Goal: Transaction & Acquisition: Purchase product/service

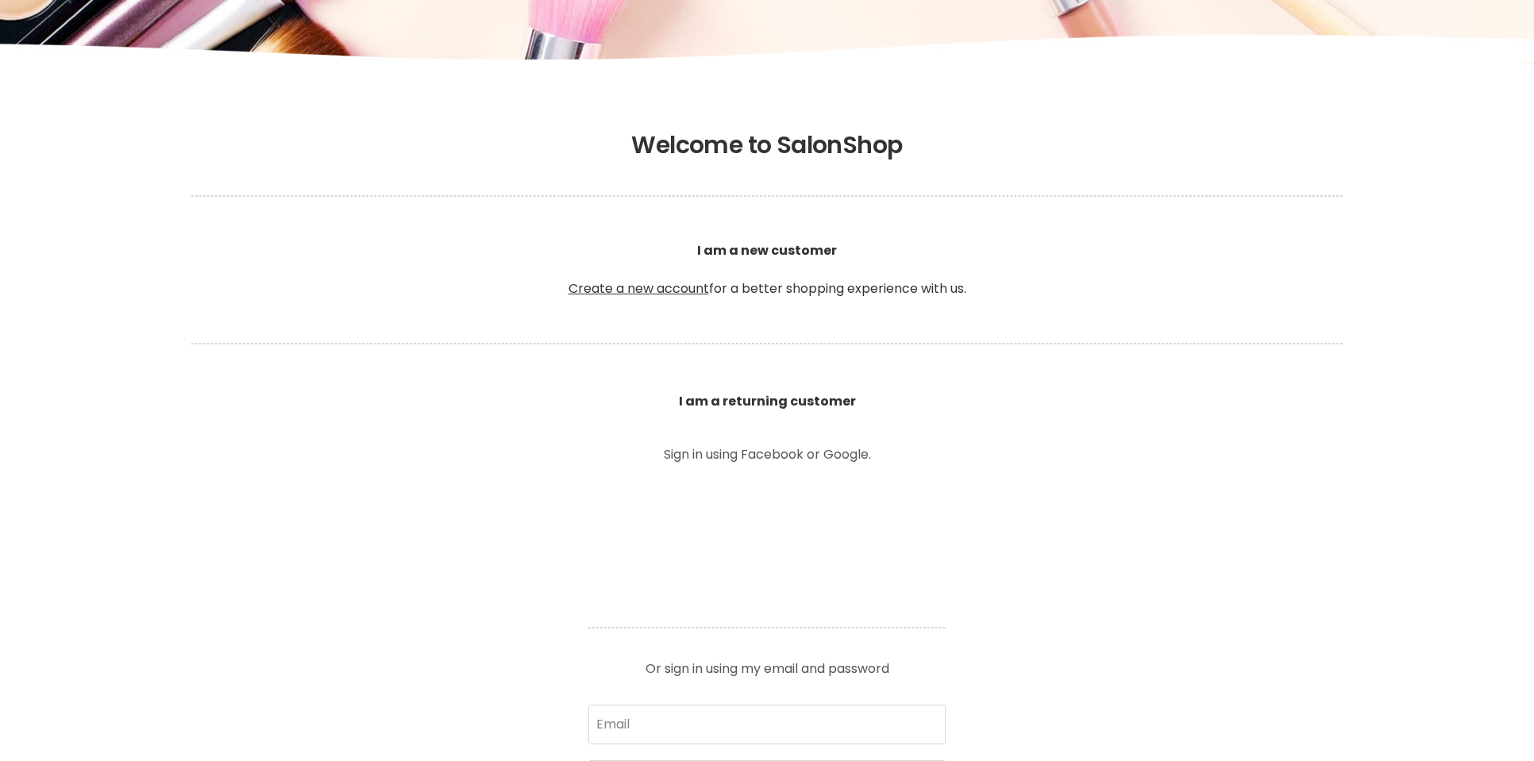
click at [721, 615] on article "Sign in using Facebook or Google. Or sign in using my email and password Email …" at bounding box center [766, 676] width 397 height 454
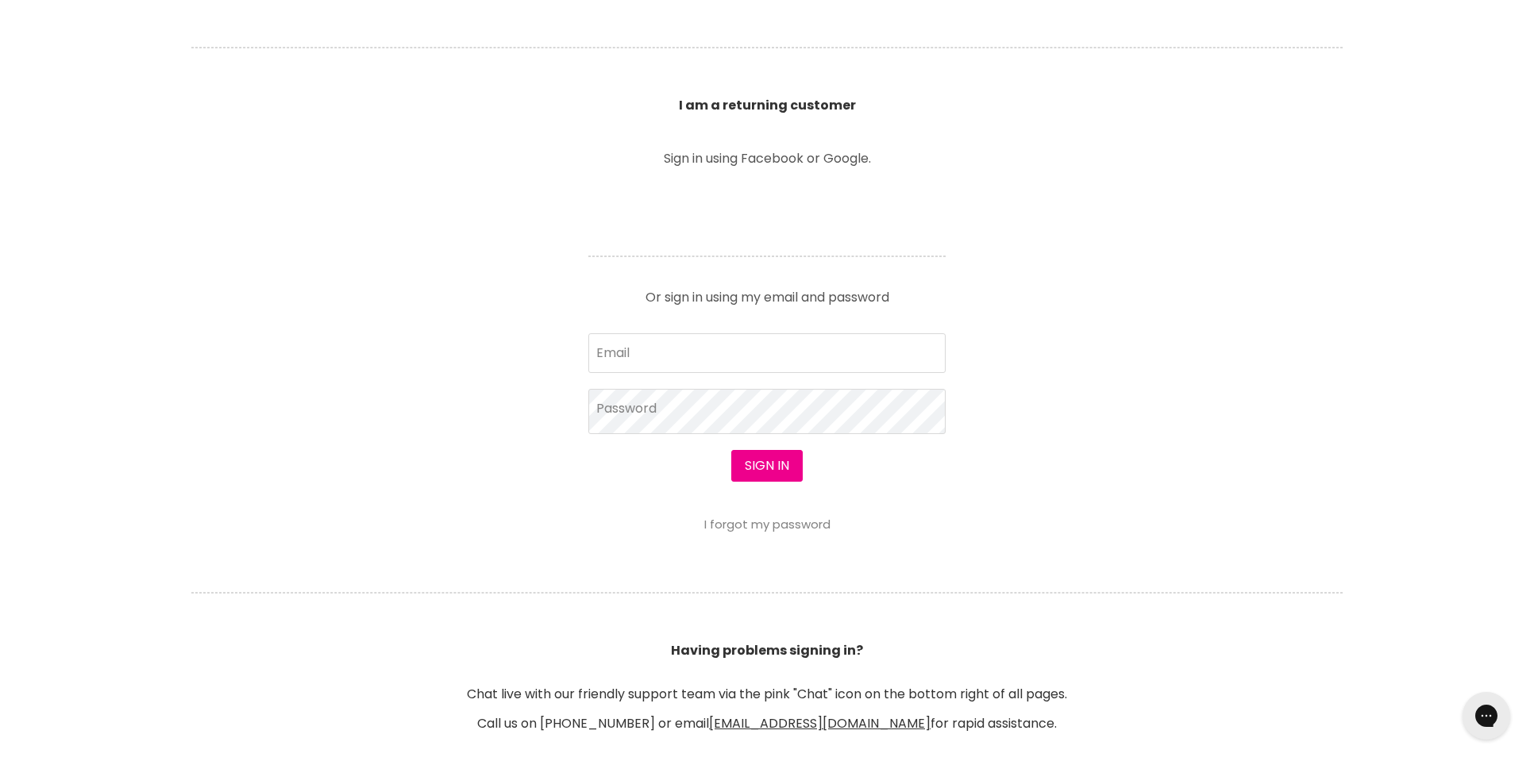
click at [639, 437] on form "Email Password Sign in I forgot my password" at bounding box center [766, 432] width 357 height 198
type input "emily_482@hotmail.com"
click at [750, 468] on button "Sign in" at bounding box center [766, 466] width 71 height 32
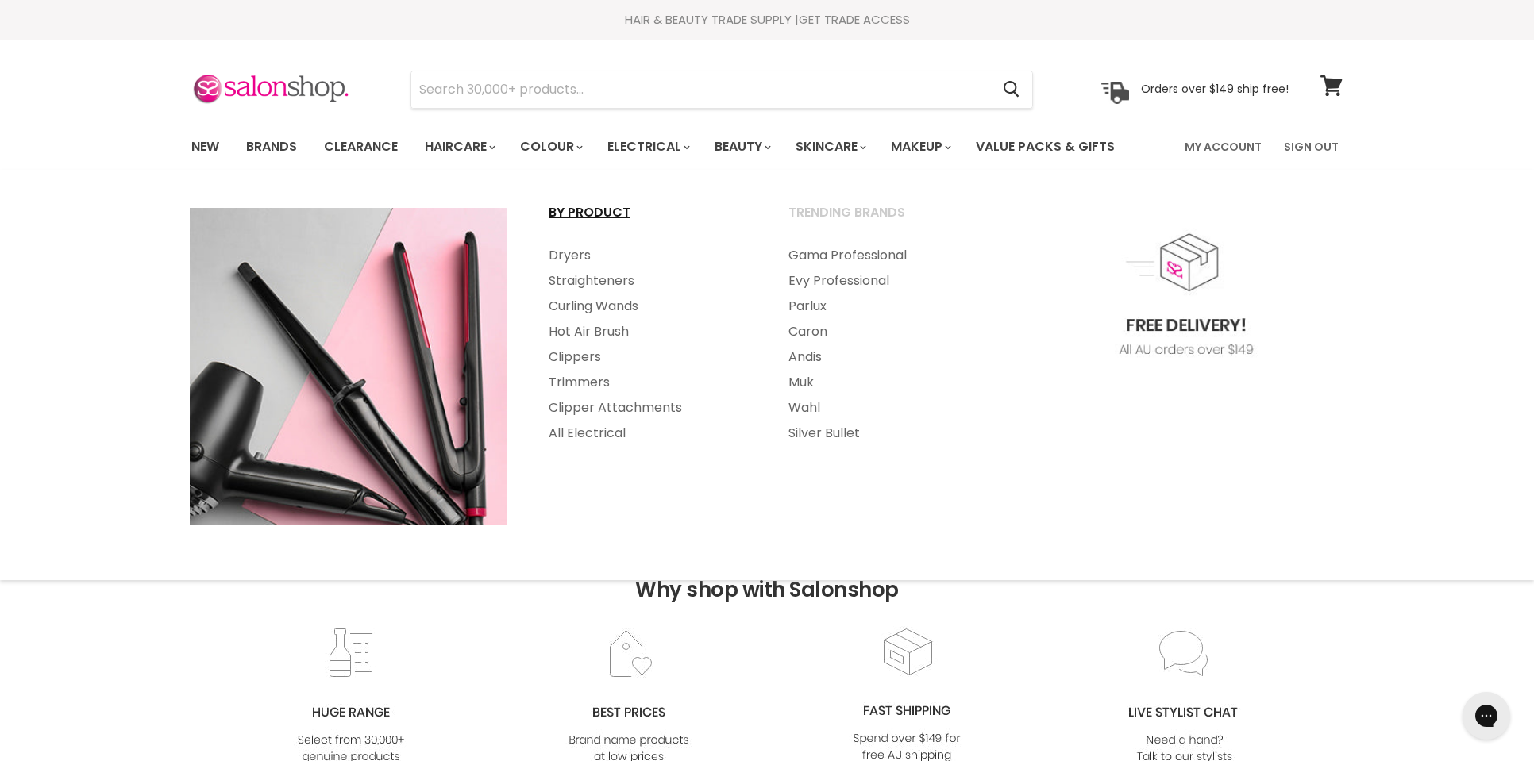
click at [600, 214] on link "By Product" at bounding box center [647, 220] width 237 height 40
click at [605, 437] on link "All Electrical" at bounding box center [647, 433] width 237 height 25
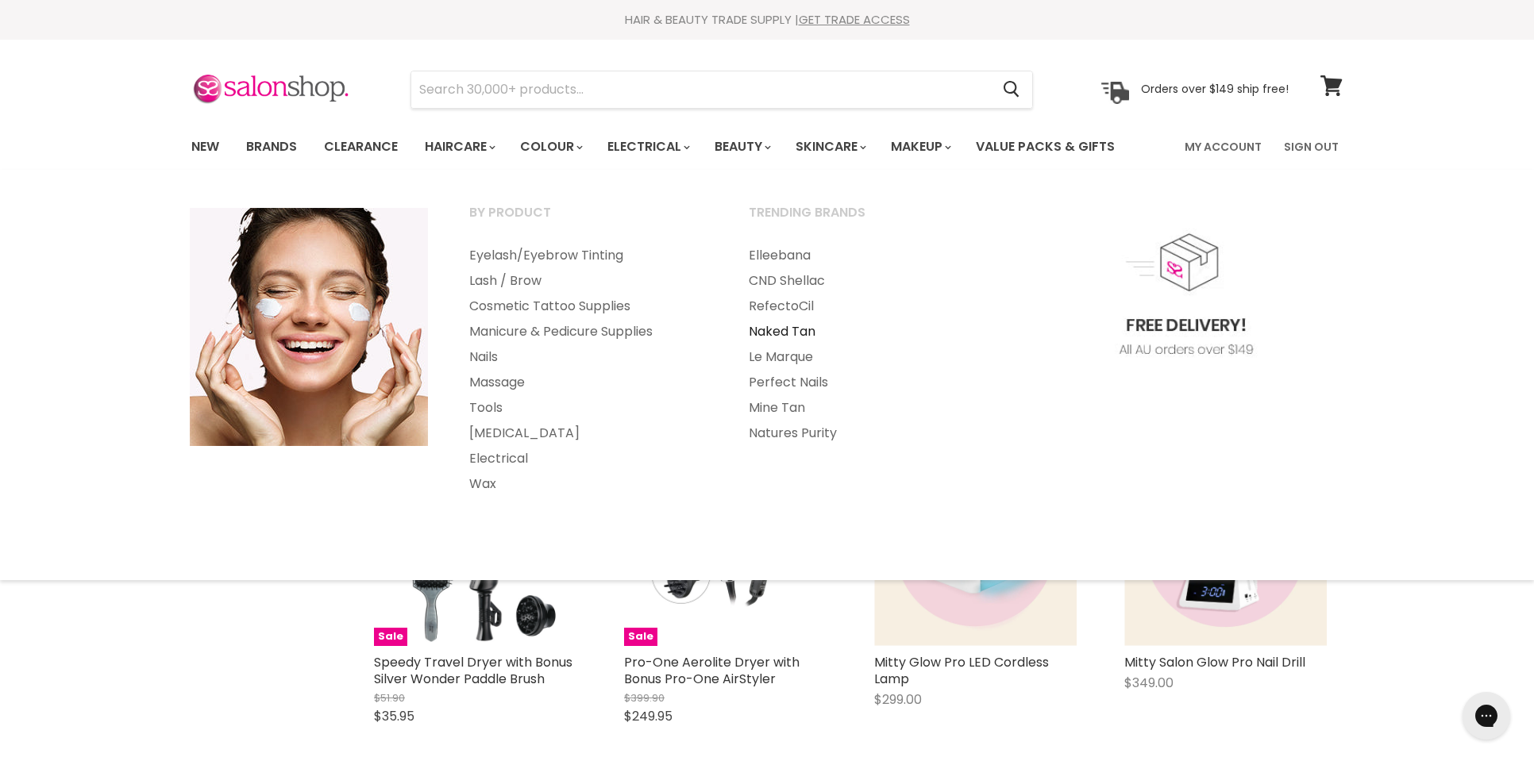
click at [805, 329] on link "Naked Tan" at bounding box center [867, 331] width 276 height 25
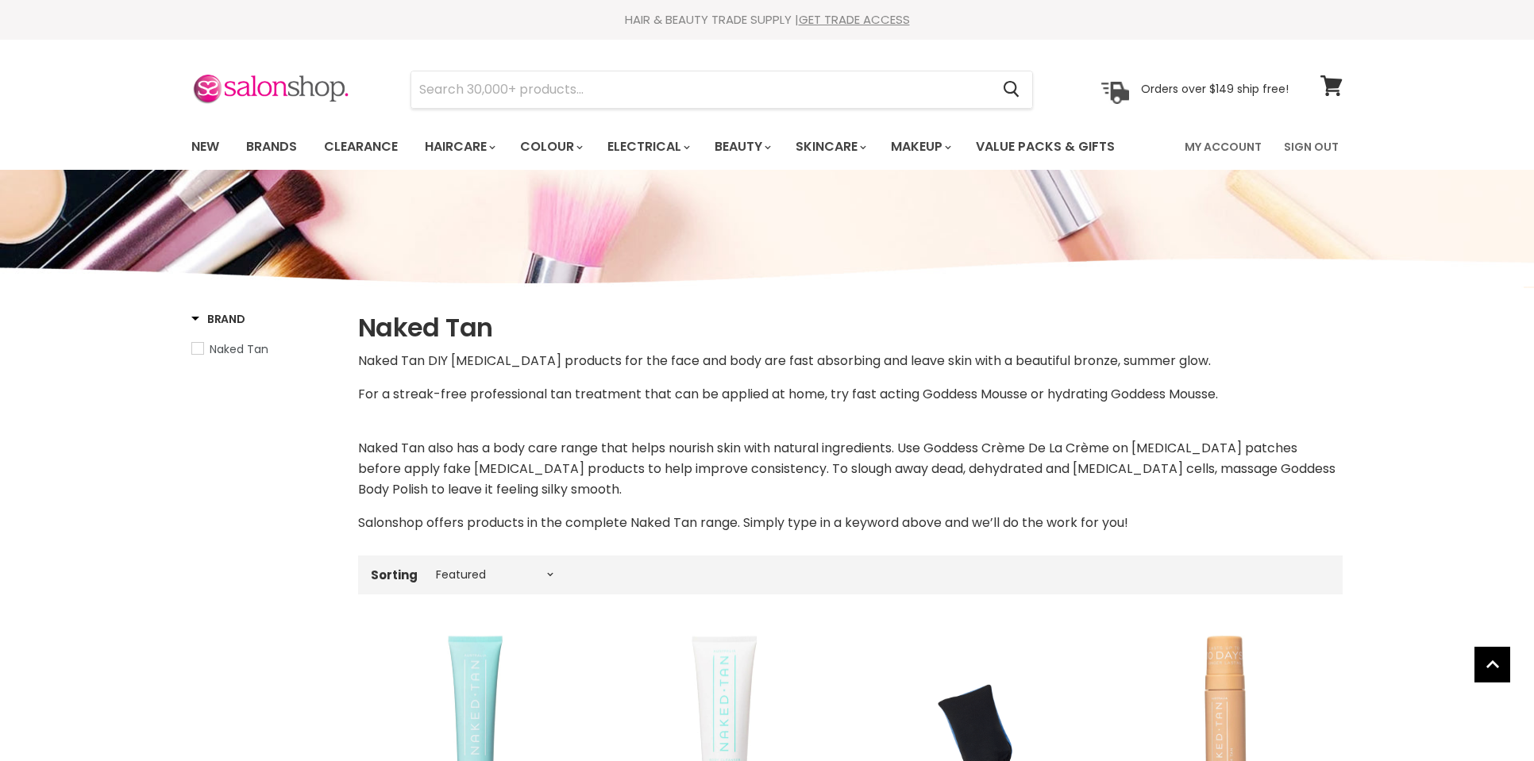
select select "manual"
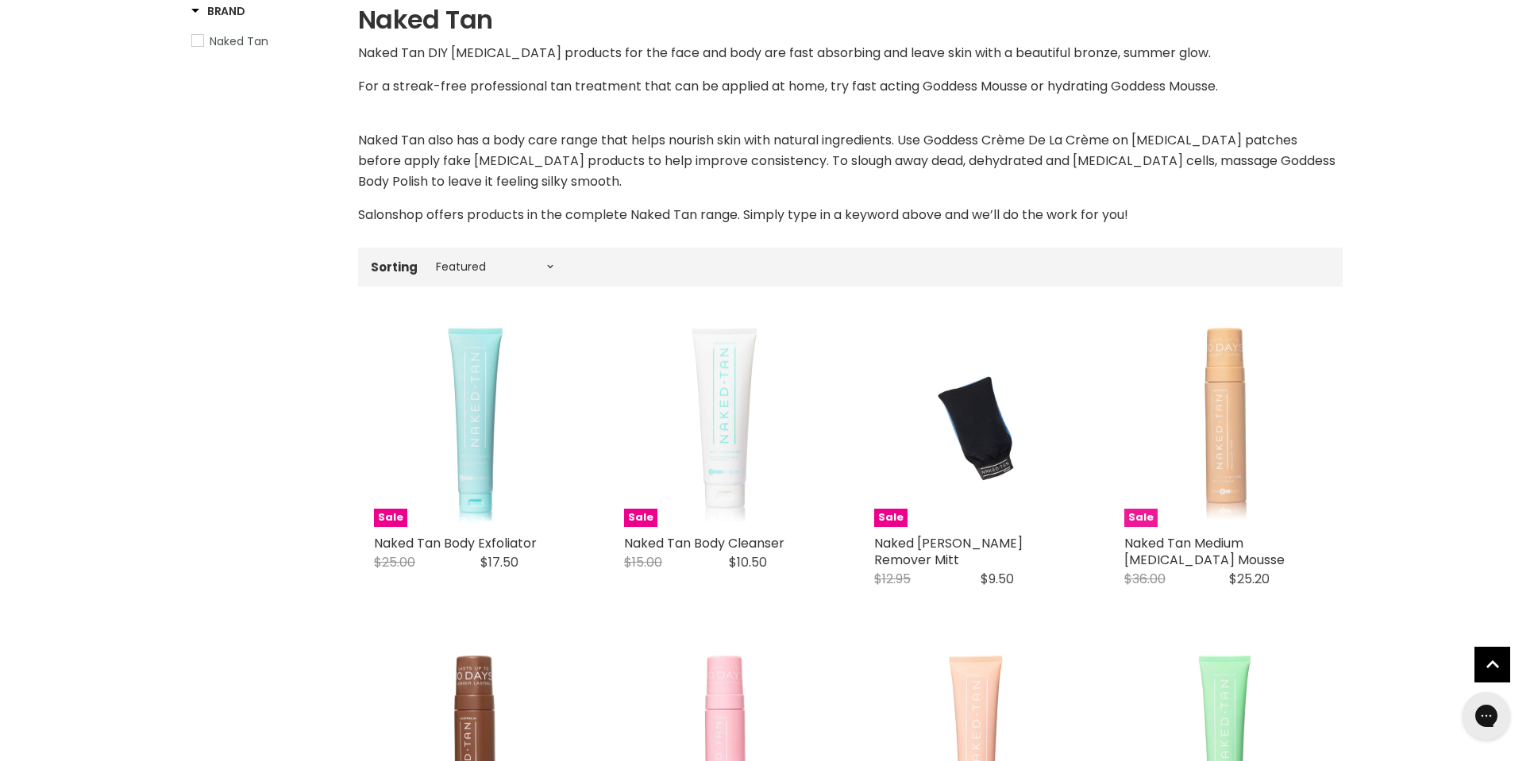
scroll to position [391, 0]
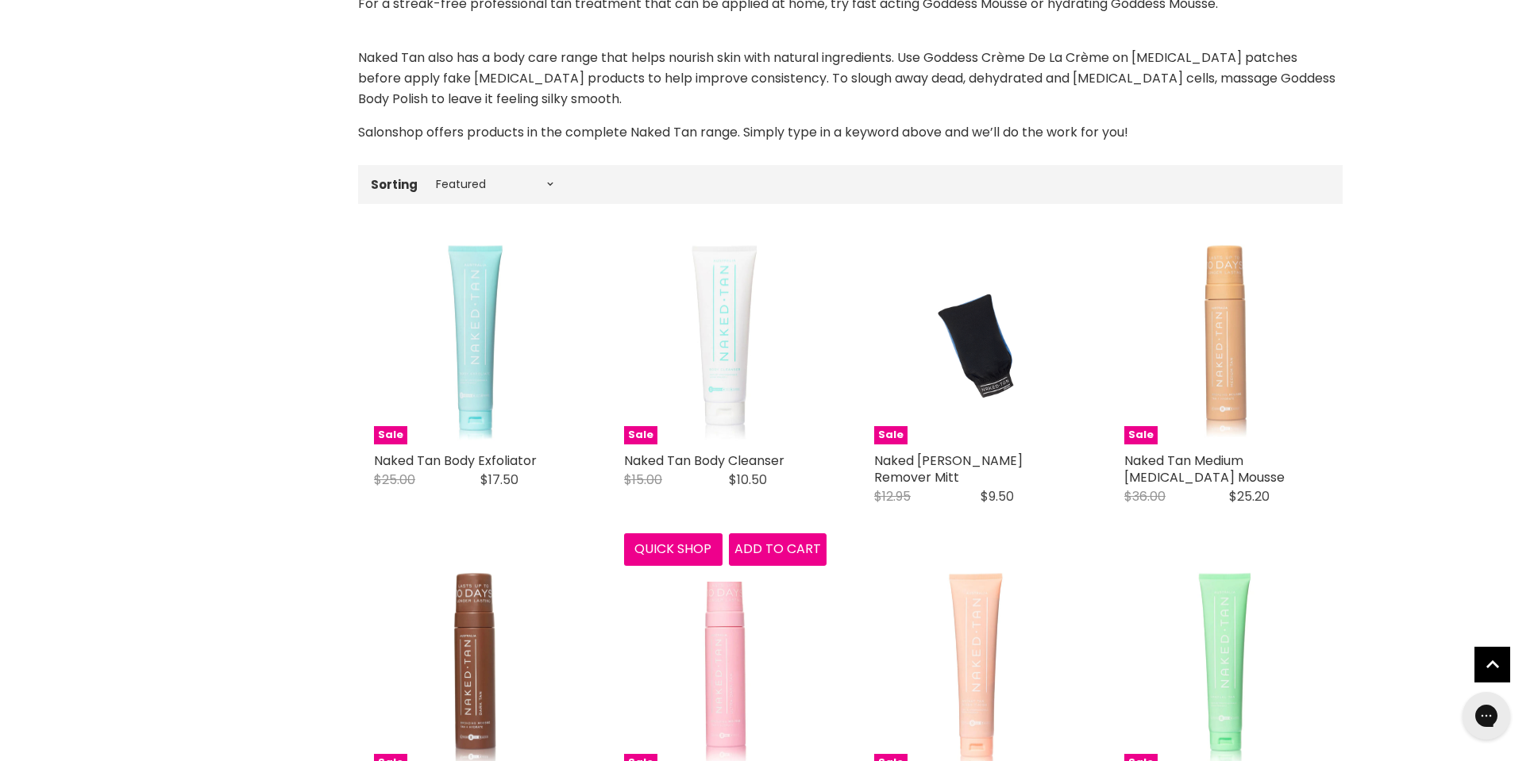
click at [782, 545] on div "Sale Naked Tan Body Cleanser Naked Tan Original Price $15.00 Current Price $10.…" at bounding box center [725, 404] width 234 height 356
click at [773, 547] on span "Add to cart" at bounding box center [777, 549] width 87 height 18
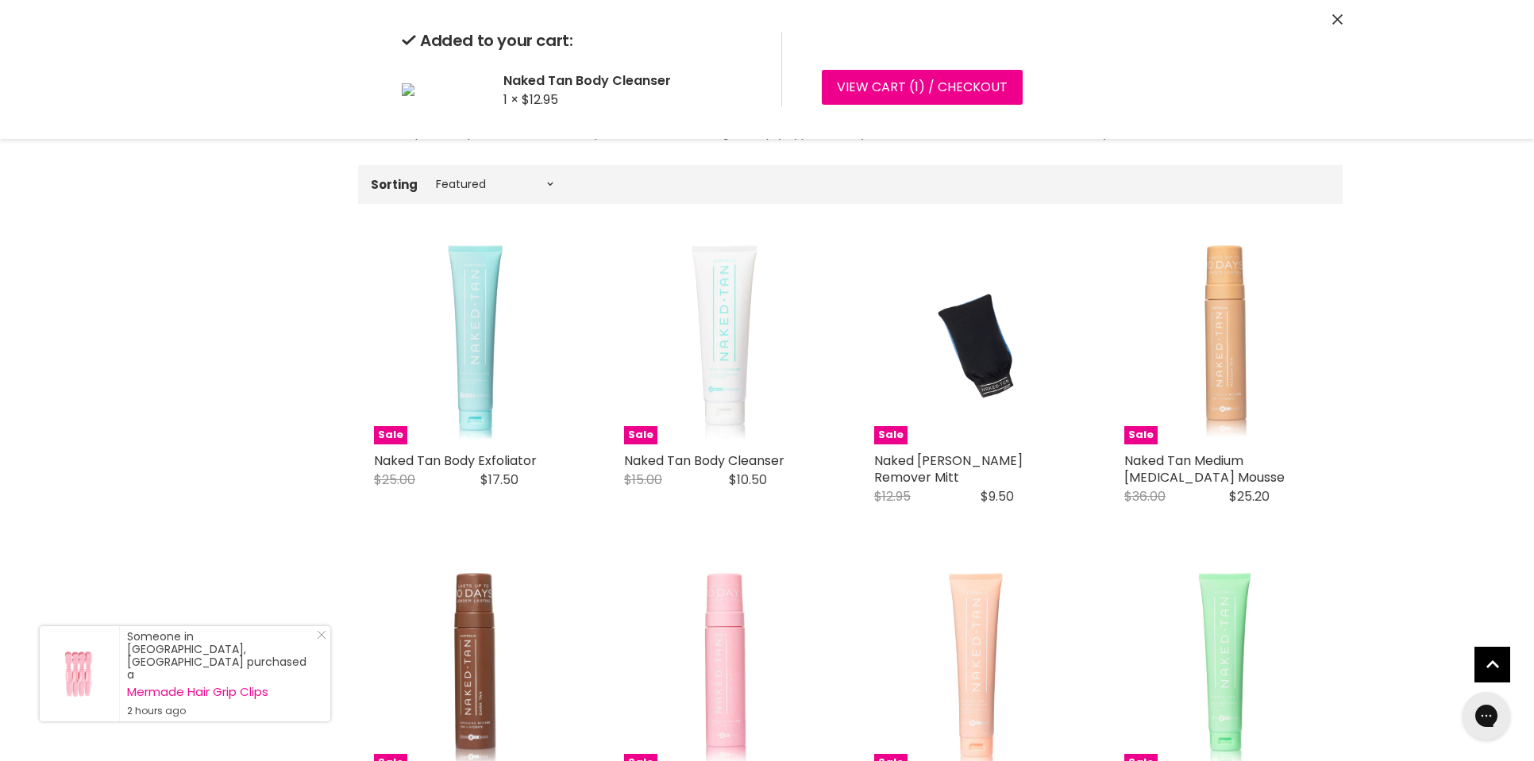
click at [521, 521] on button "Add to cart" at bounding box center [528, 505] width 98 height 32
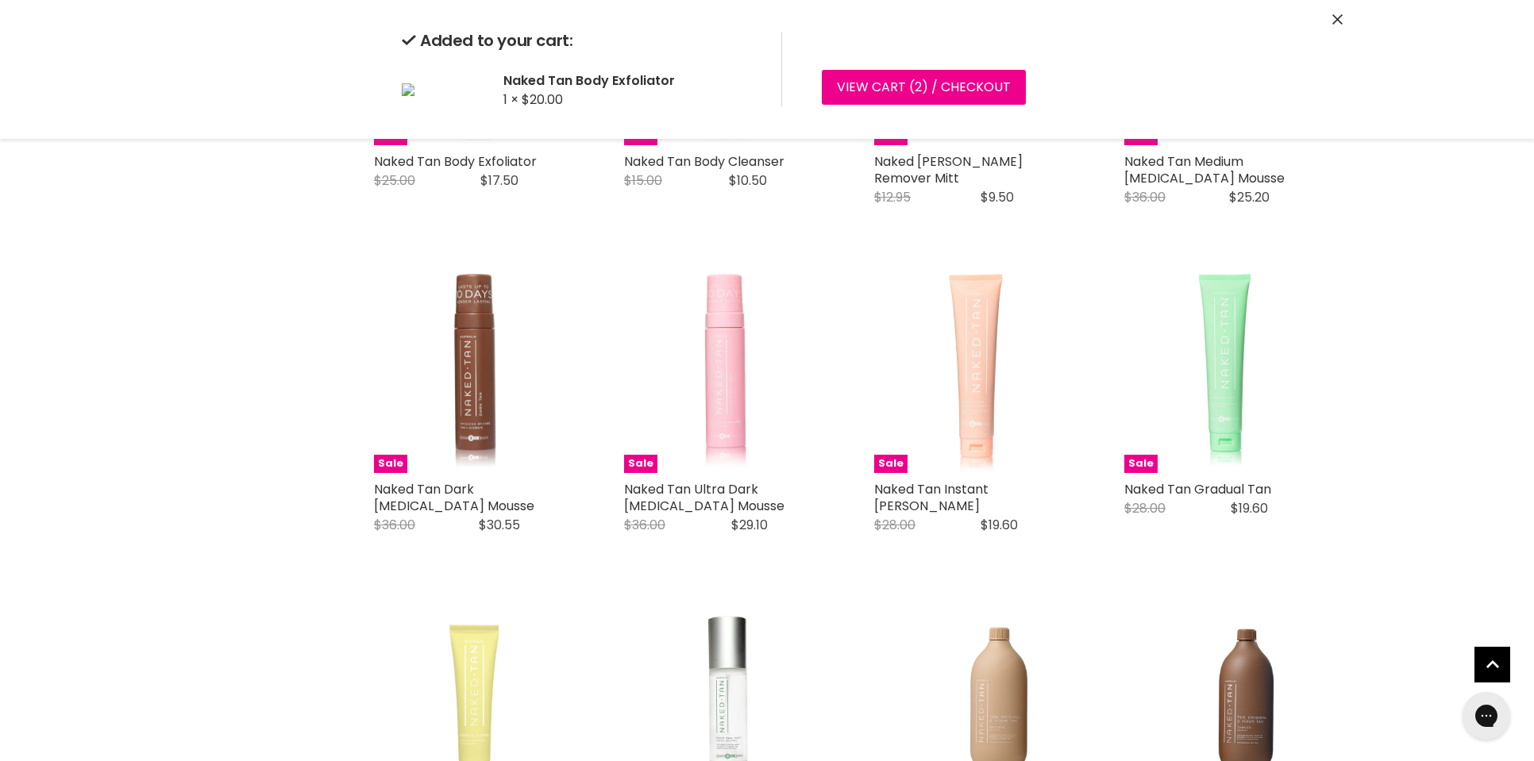
scroll to position [706, 0]
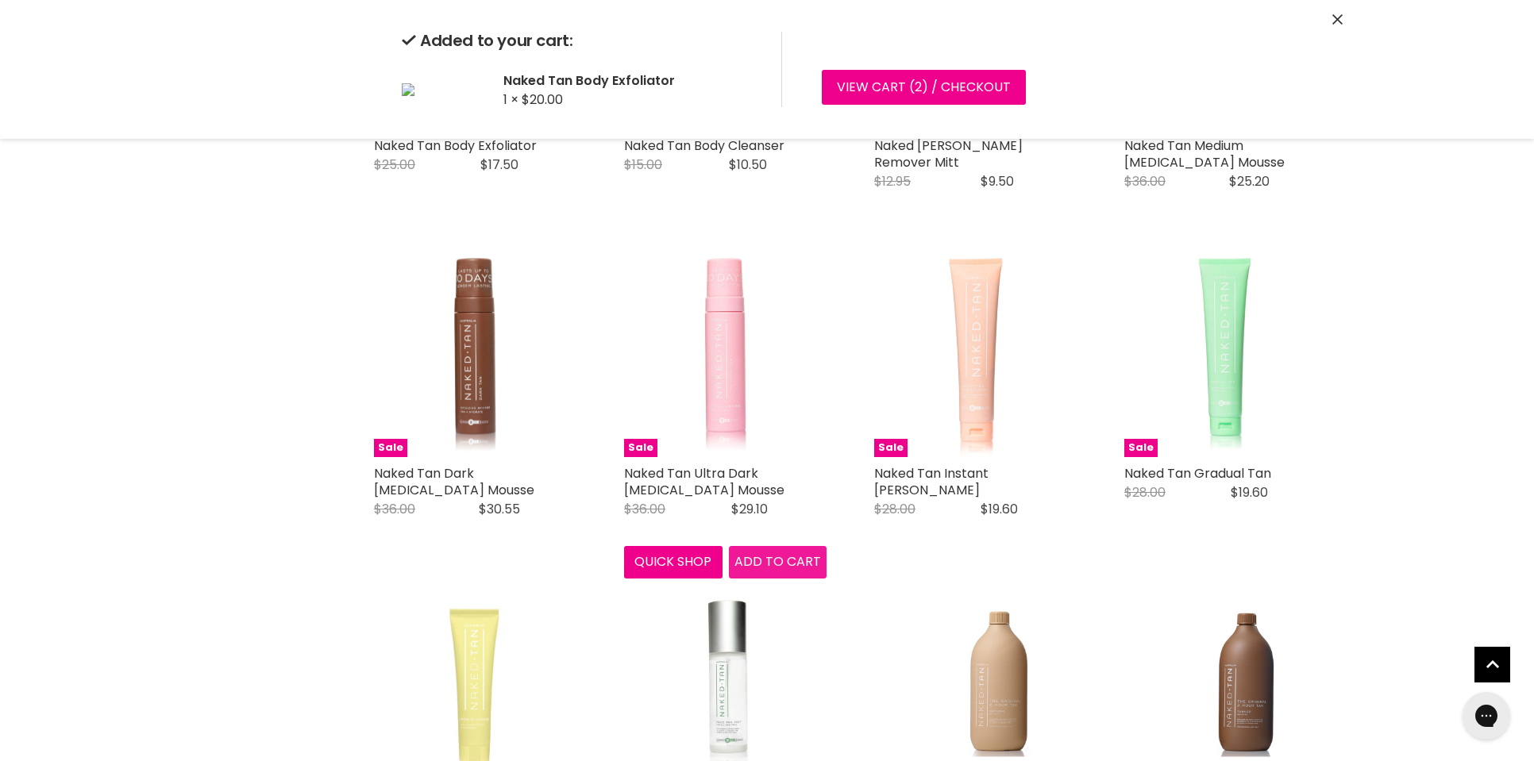
click at [769, 557] on div "Sale Naked Tan Ultra Dark Tanning Mousse Naked Tan Original Price $36.00 Curren…" at bounding box center [725, 417] width 234 height 356
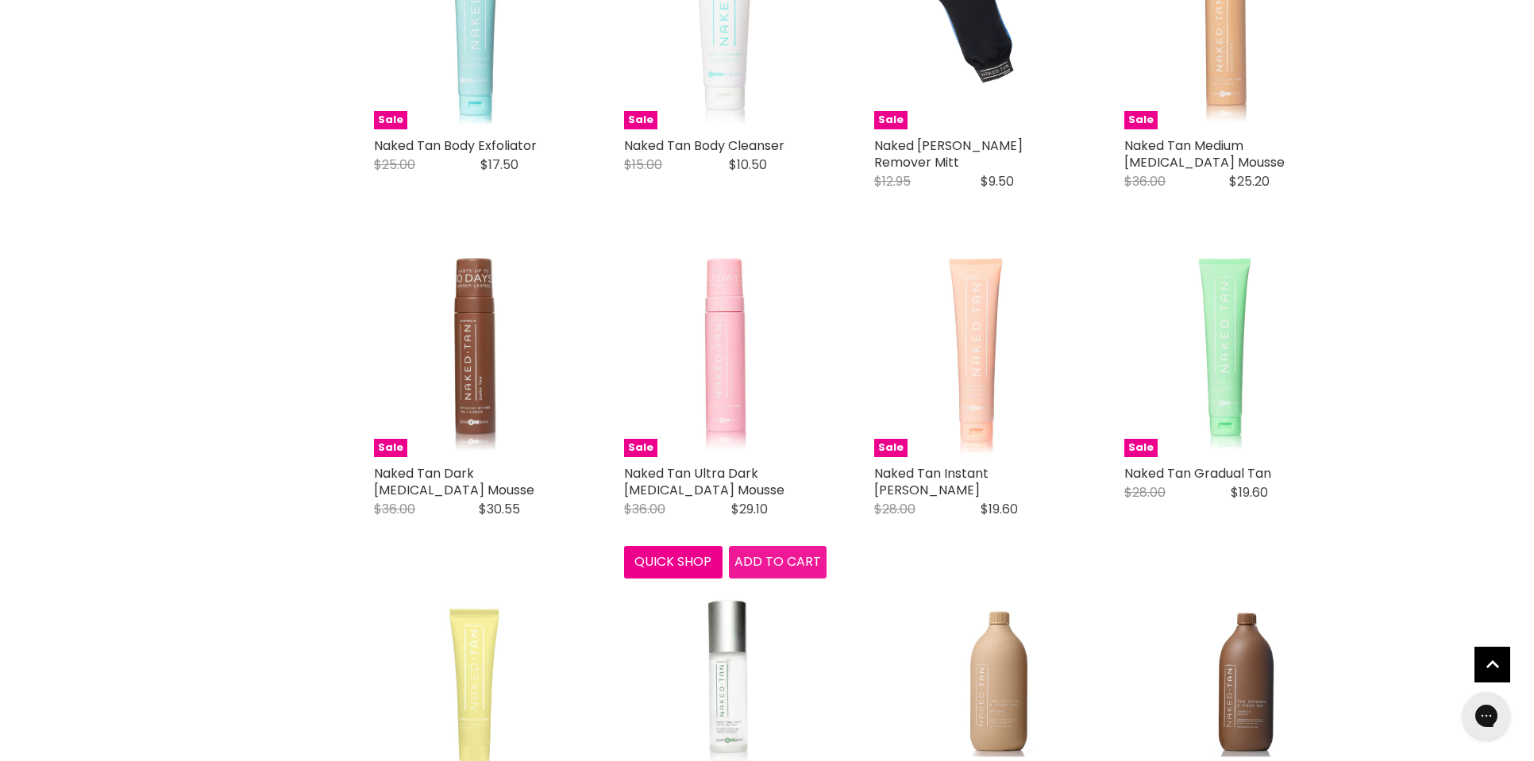
click at [771, 555] on span "Add to cart" at bounding box center [777, 562] width 87 height 18
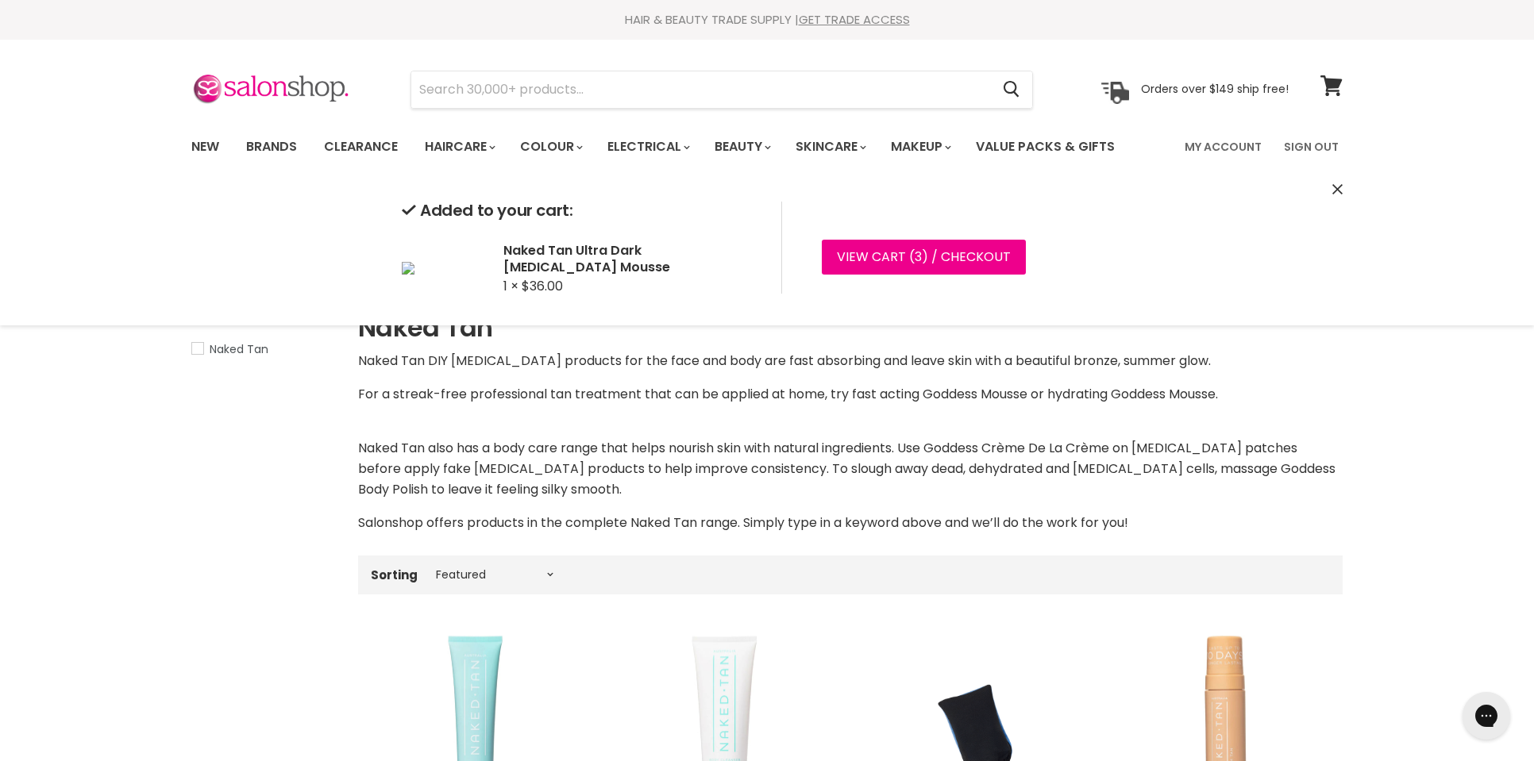
scroll to position [0, 0]
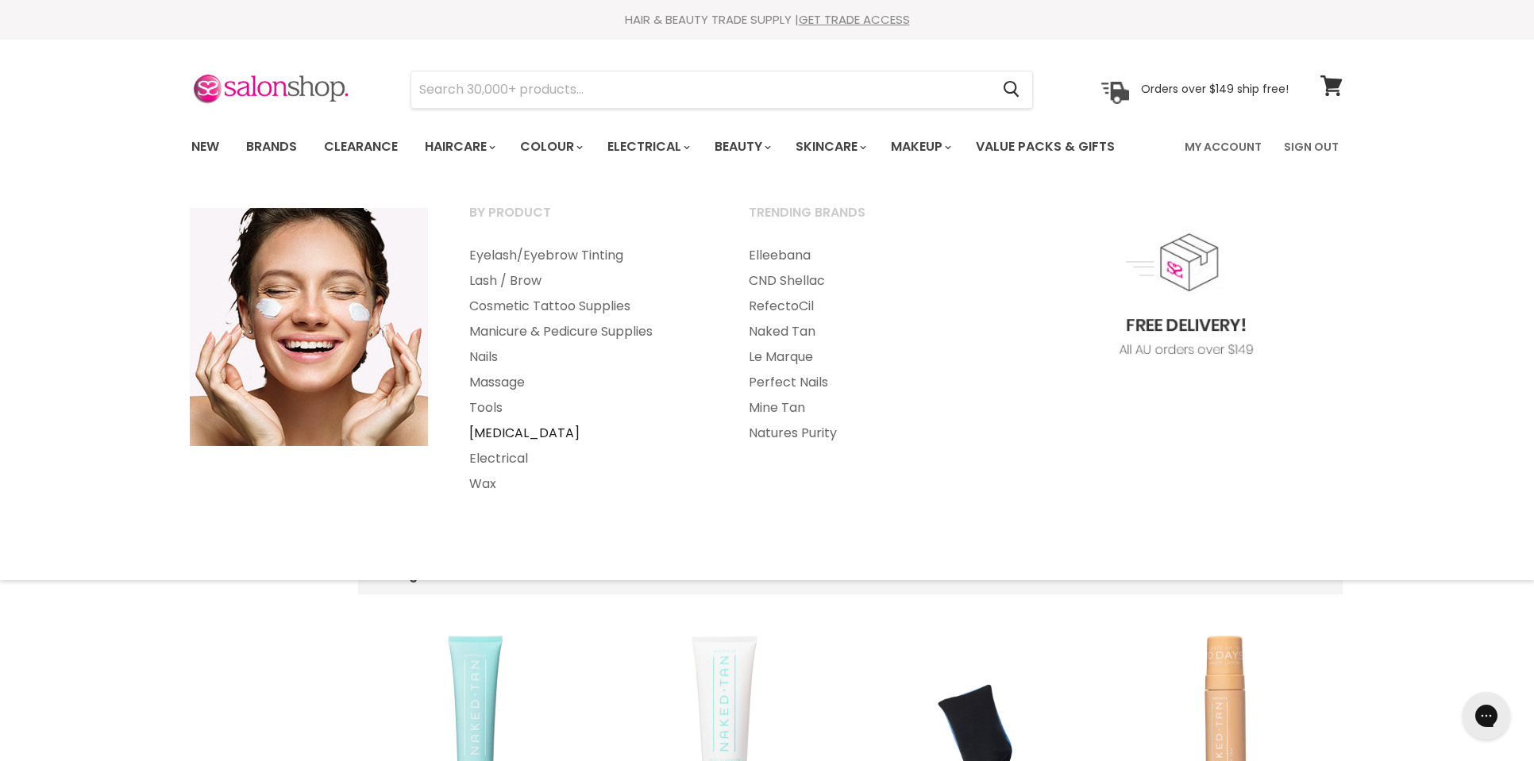
click at [512, 433] on link "[MEDICAL_DATA]" at bounding box center [587, 433] width 276 height 25
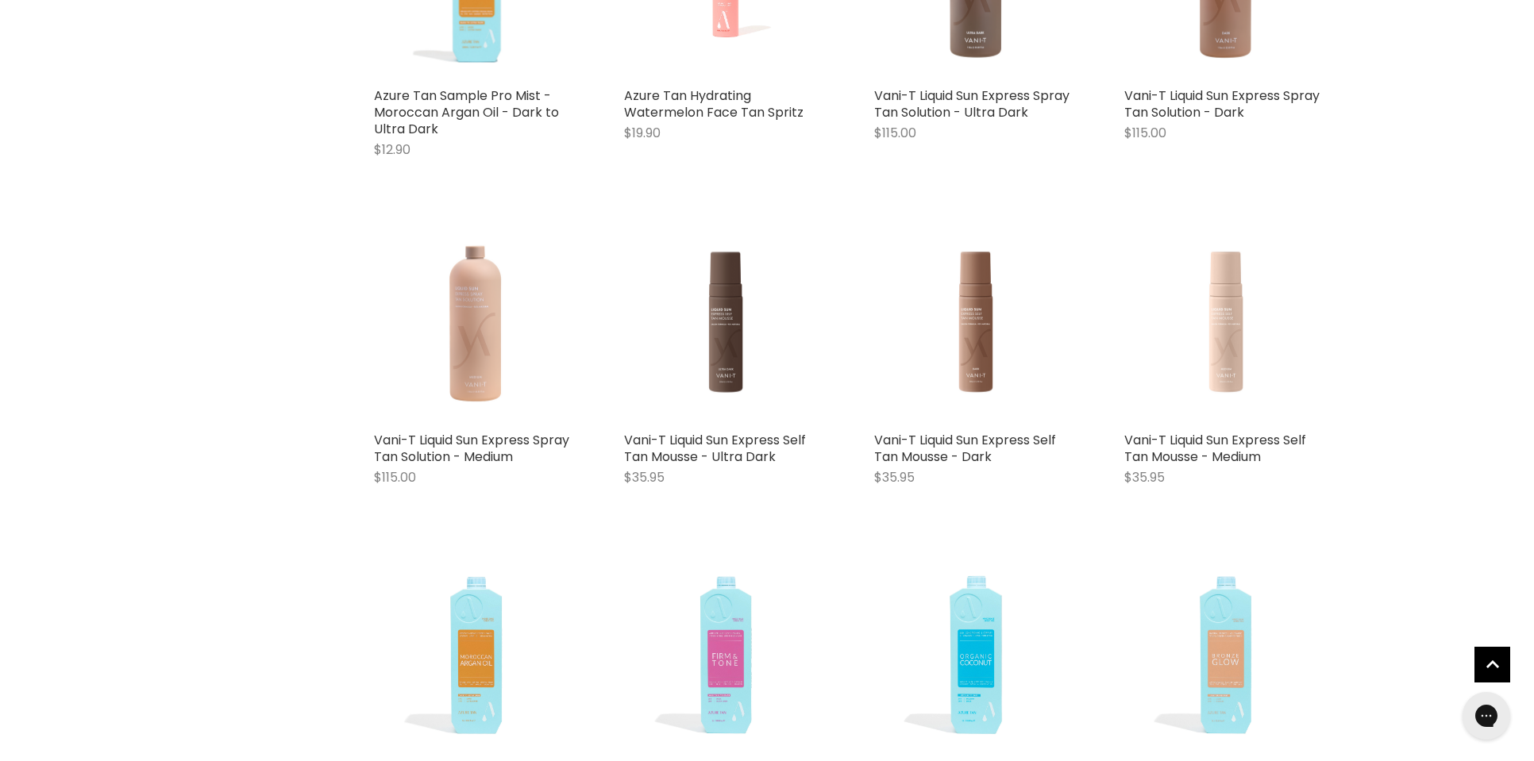
scroll to position [3699, 0]
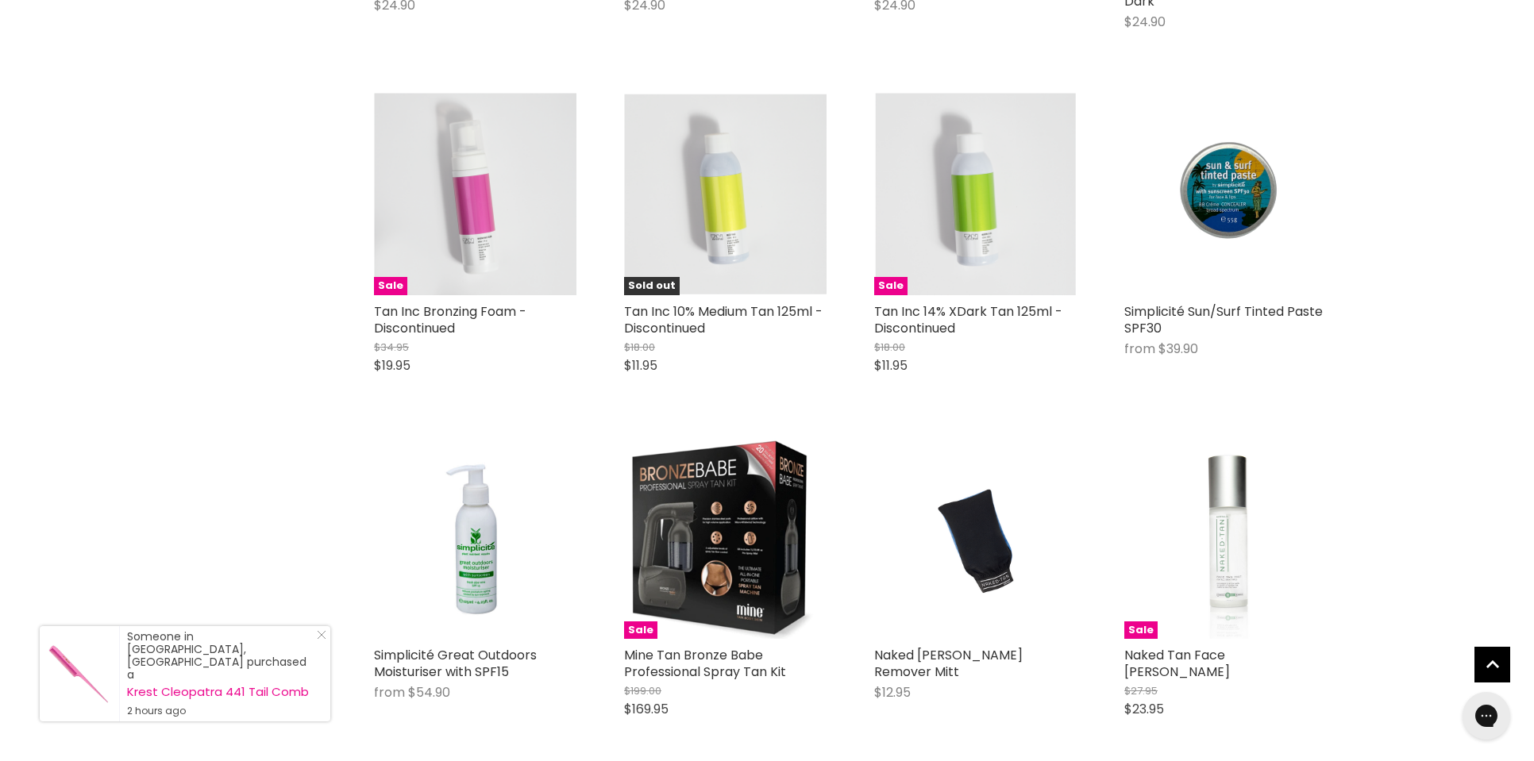
scroll to position [6987, 0]
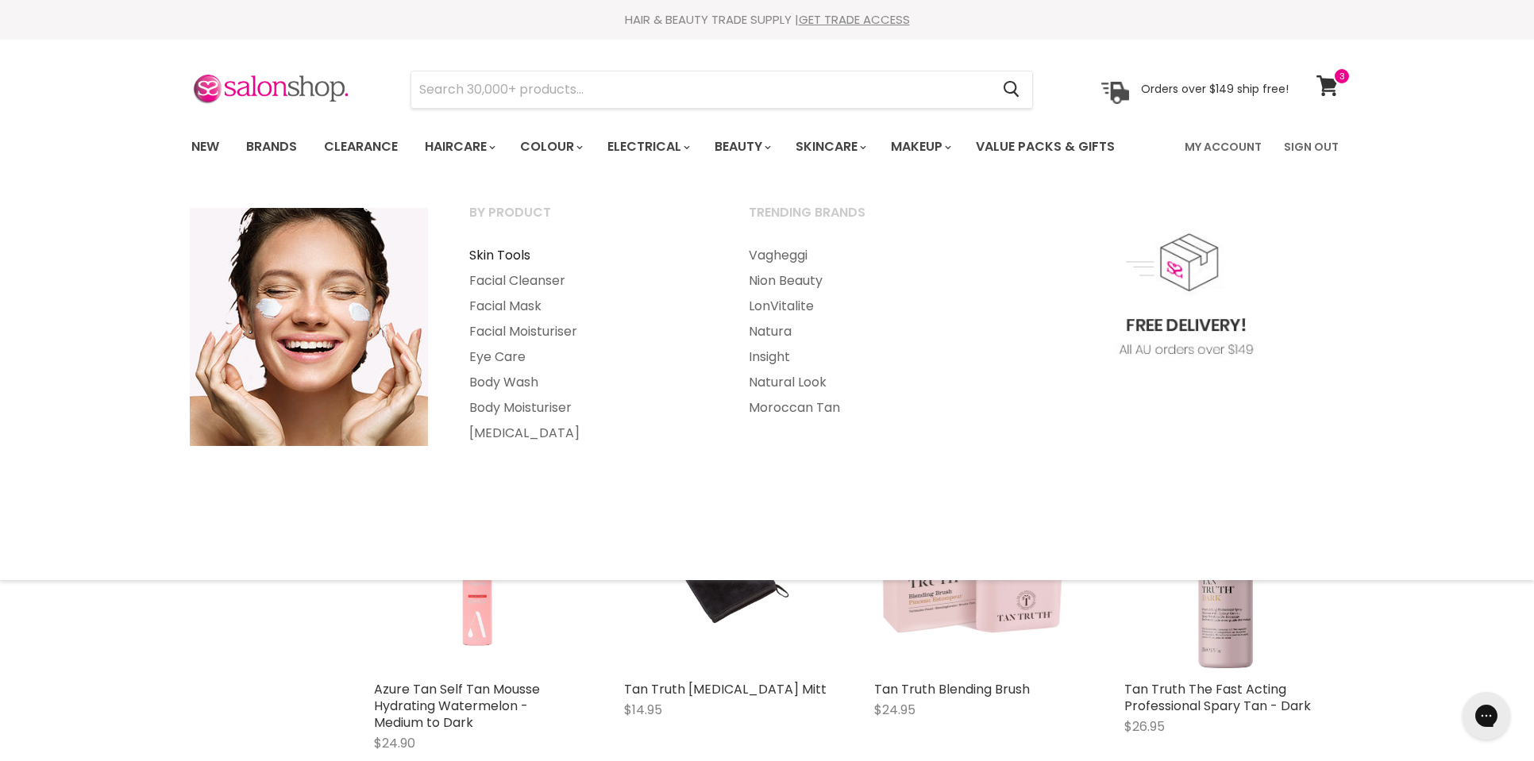
click at [495, 252] on link "Skin Tools" at bounding box center [587, 255] width 276 height 25
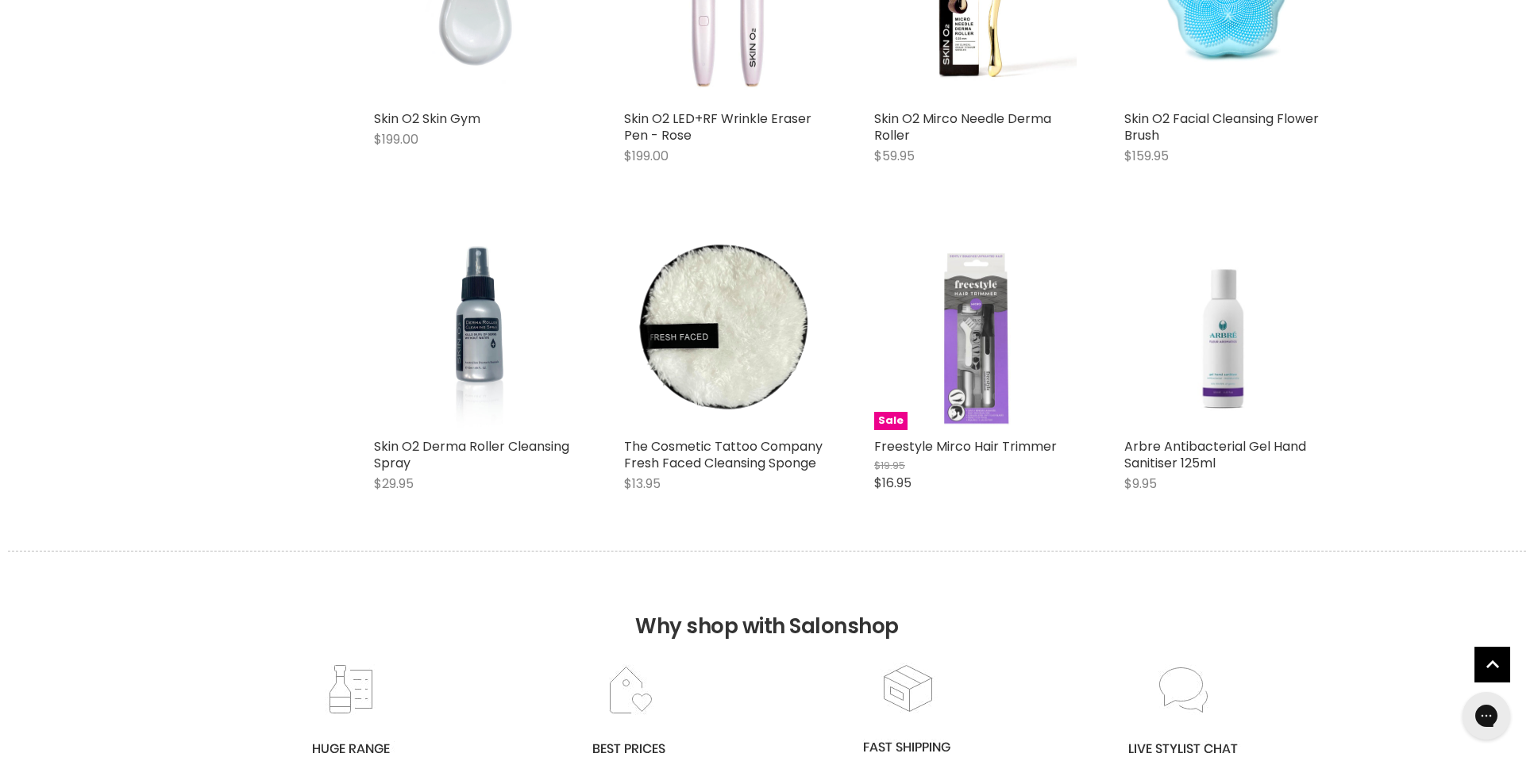
scroll to position [2048, 0]
